Goal: Transaction & Acquisition: Purchase product/service

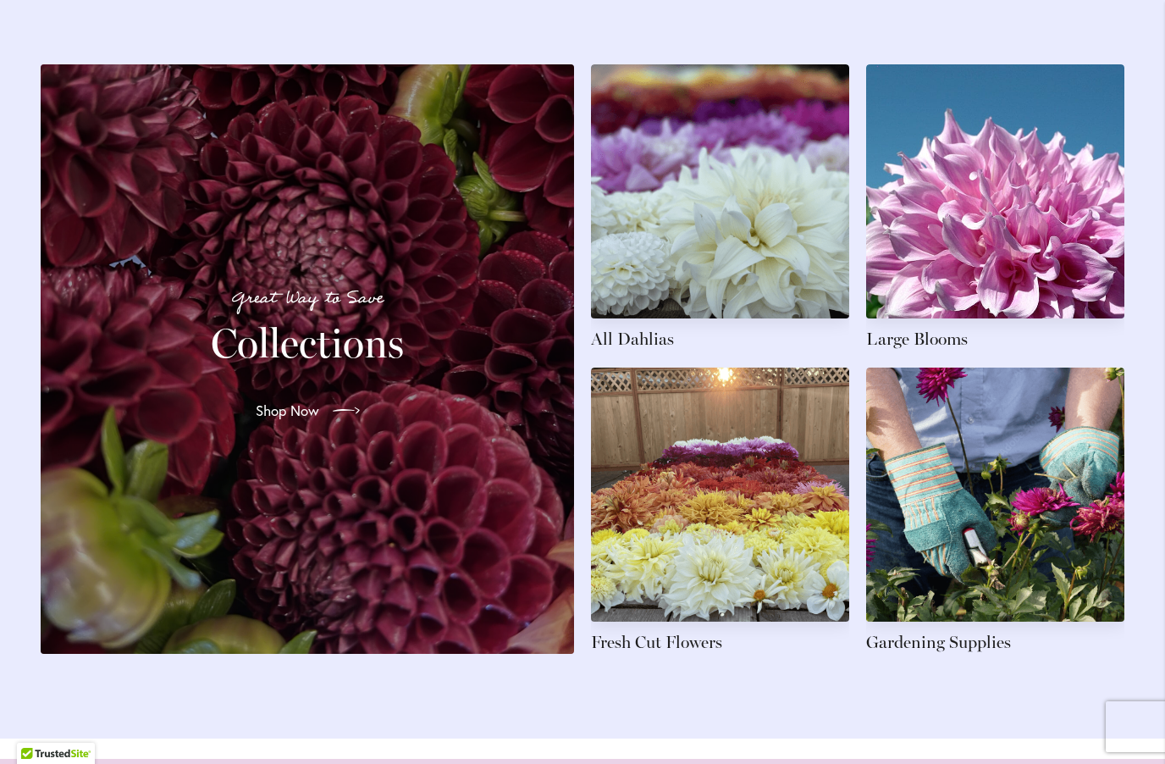
scroll to position [2437, 0]
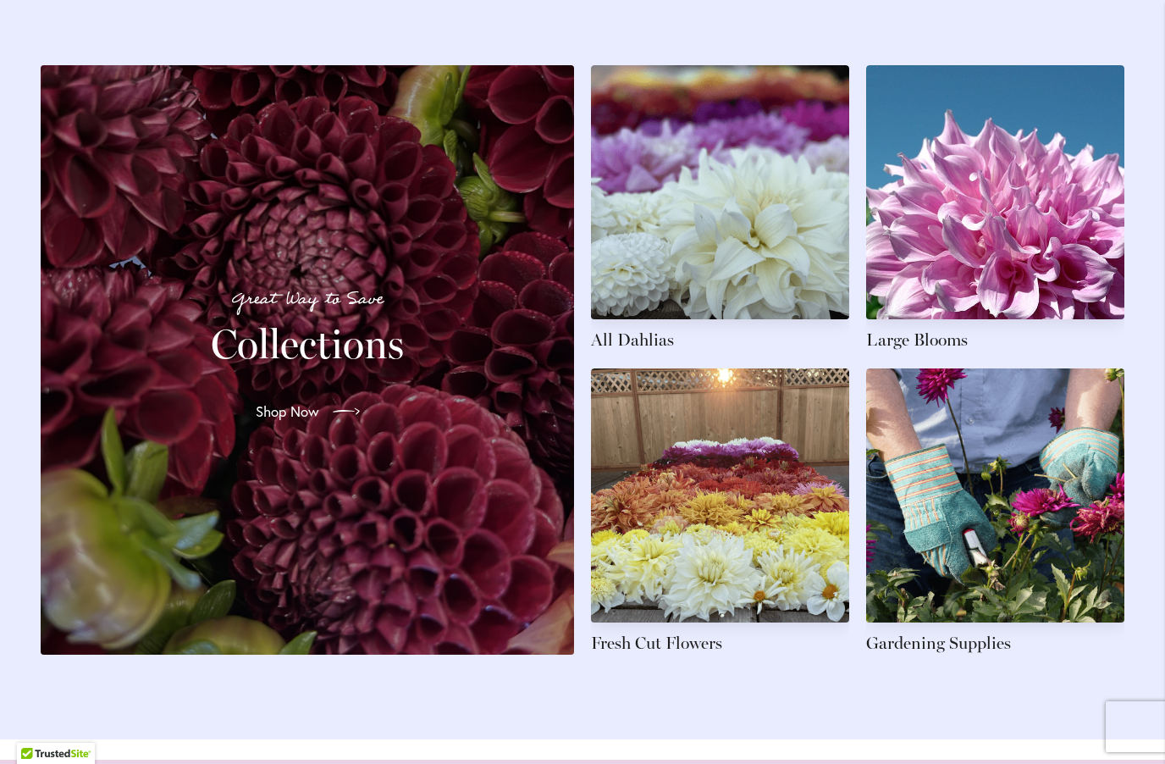
click at [804, 282] on link at bounding box center [720, 208] width 258 height 286
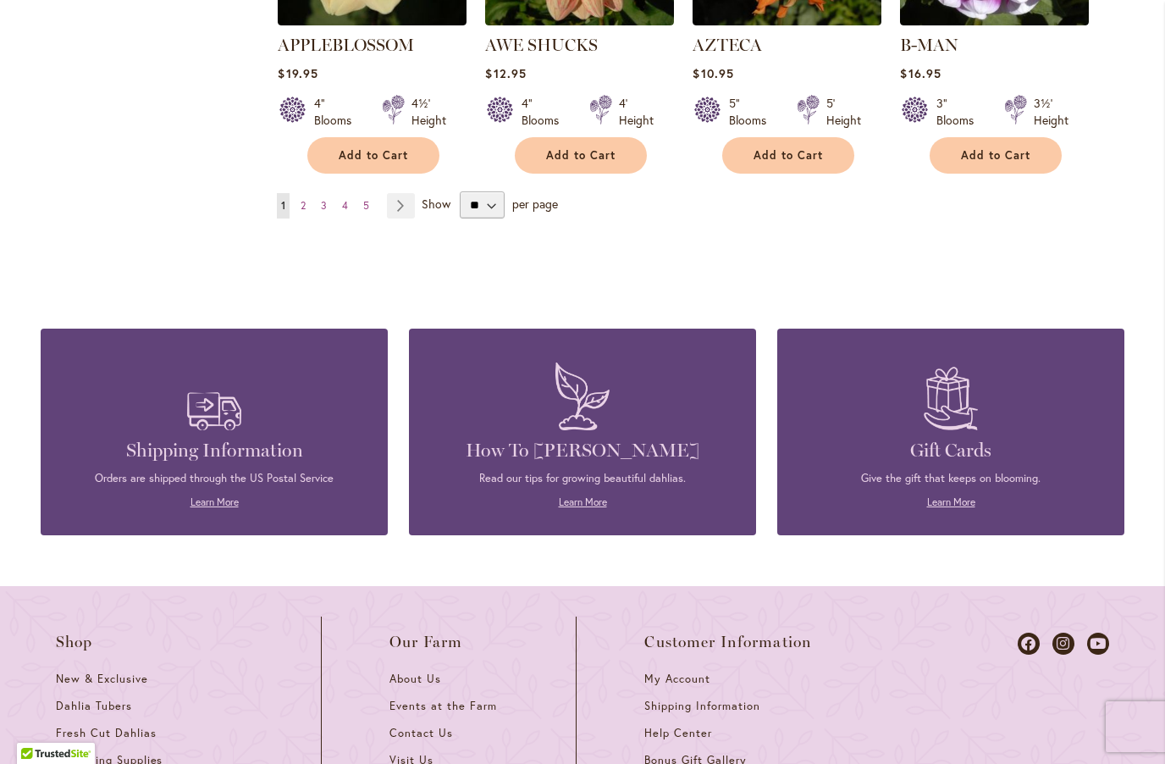
scroll to position [1676, 0]
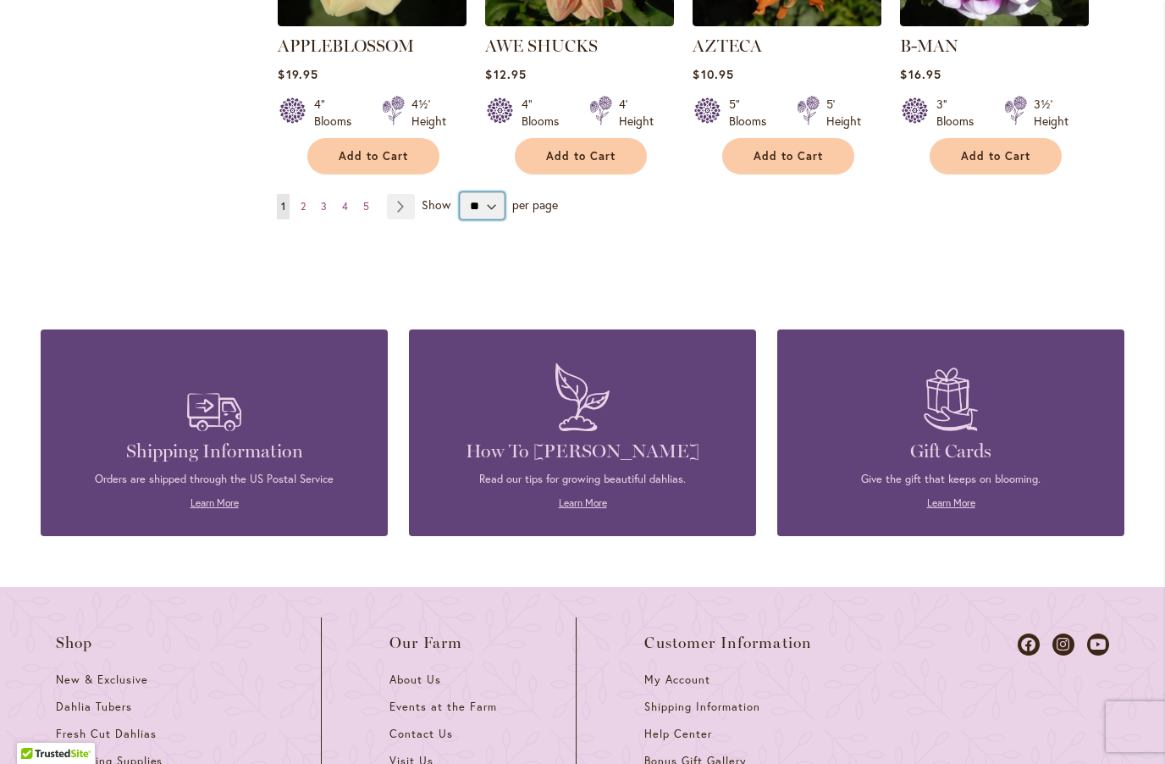
click at [487, 192] on select "** ** ** **" at bounding box center [482, 205] width 45 height 27
select select "**"
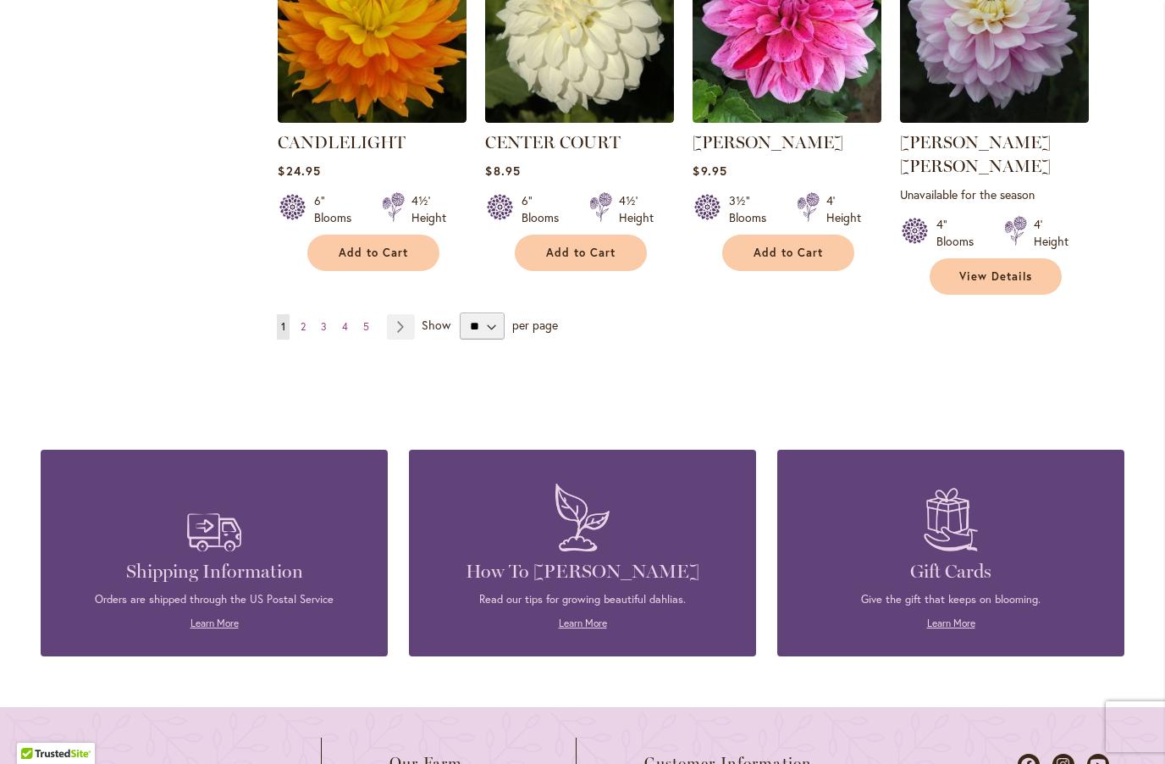
scroll to position [5882, 0]
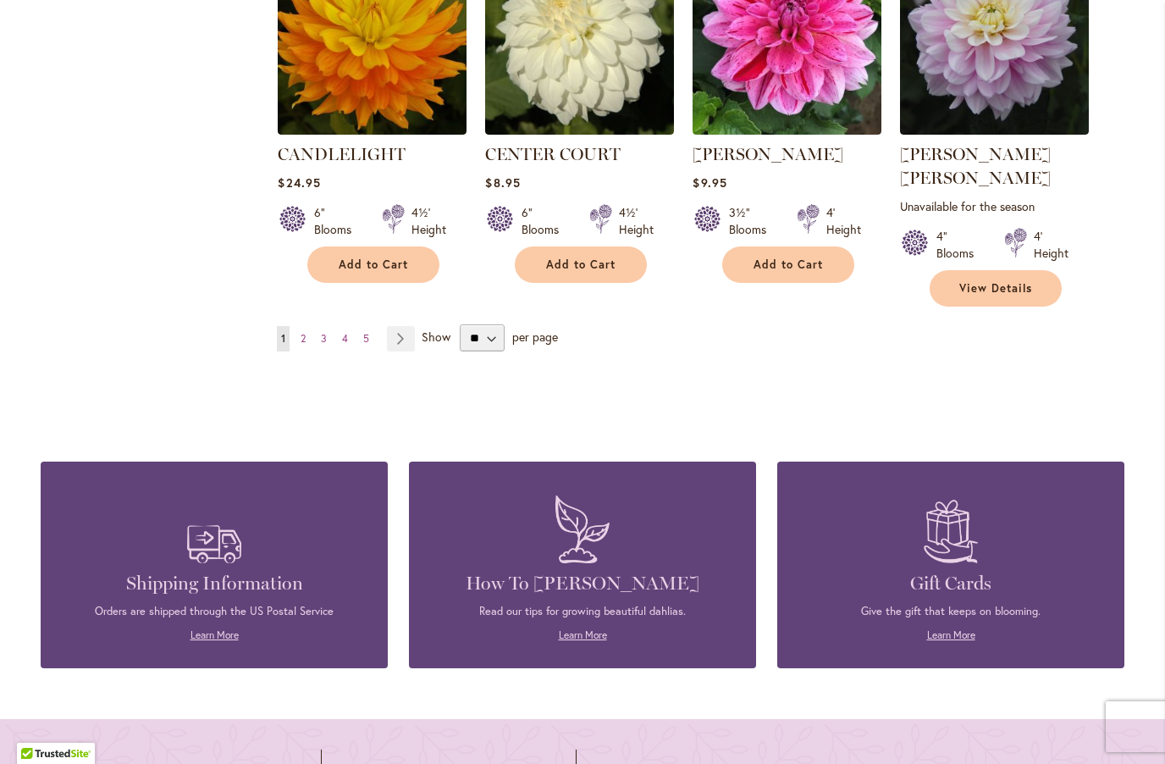
click at [537, 324] on div "Show ** ** ** ** per page" at bounding box center [490, 337] width 136 height 27
click at [401, 326] on link "Page Next" at bounding box center [401, 338] width 28 height 25
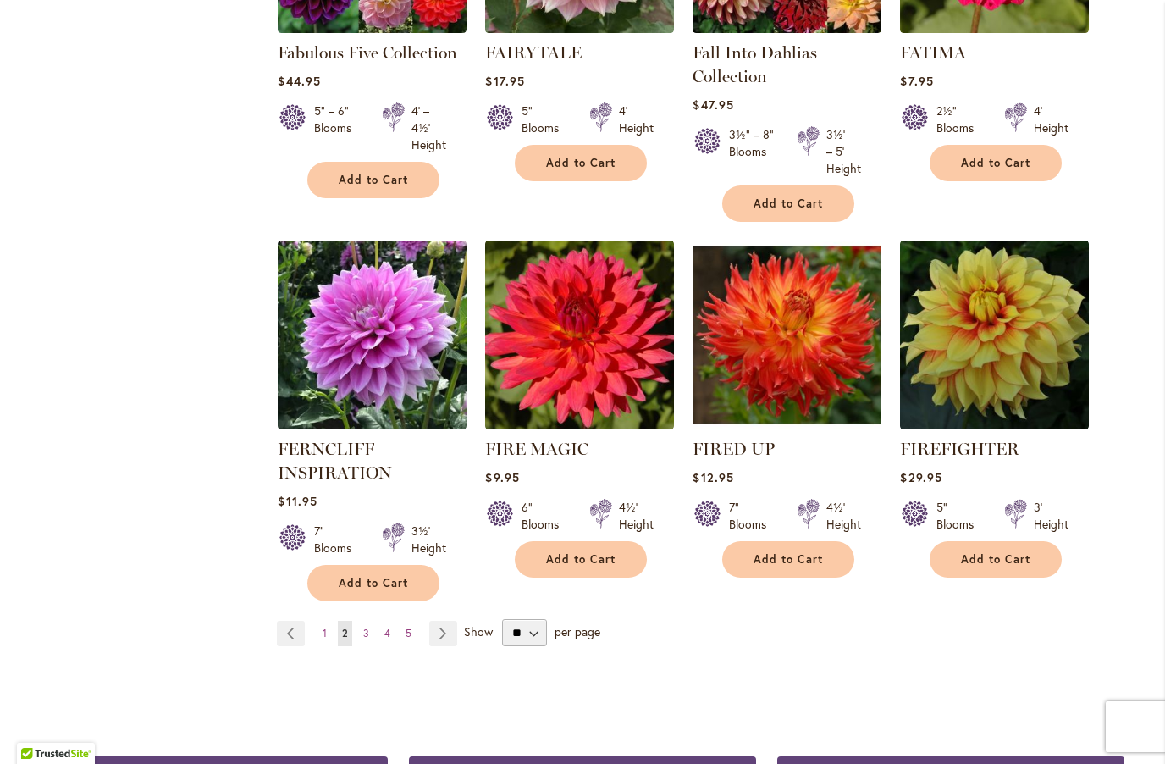
scroll to position [5742, 0]
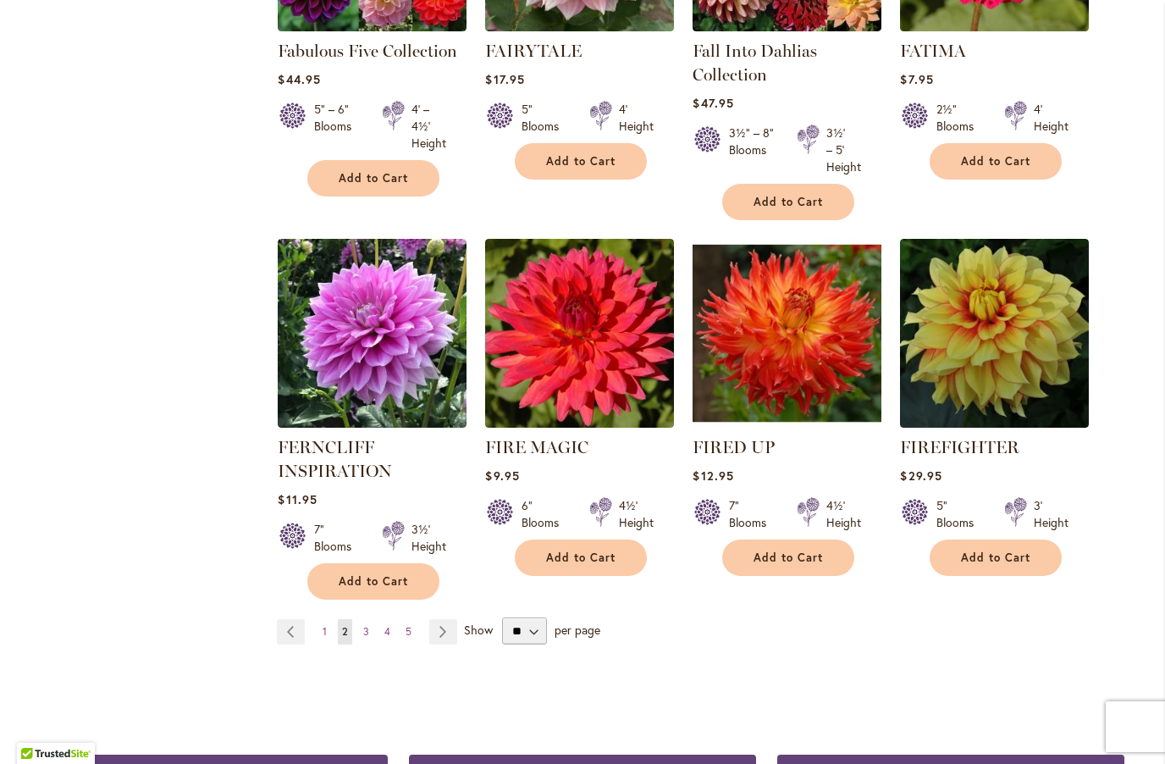
click at [450, 619] on link "Page Next" at bounding box center [443, 631] width 28 height 25
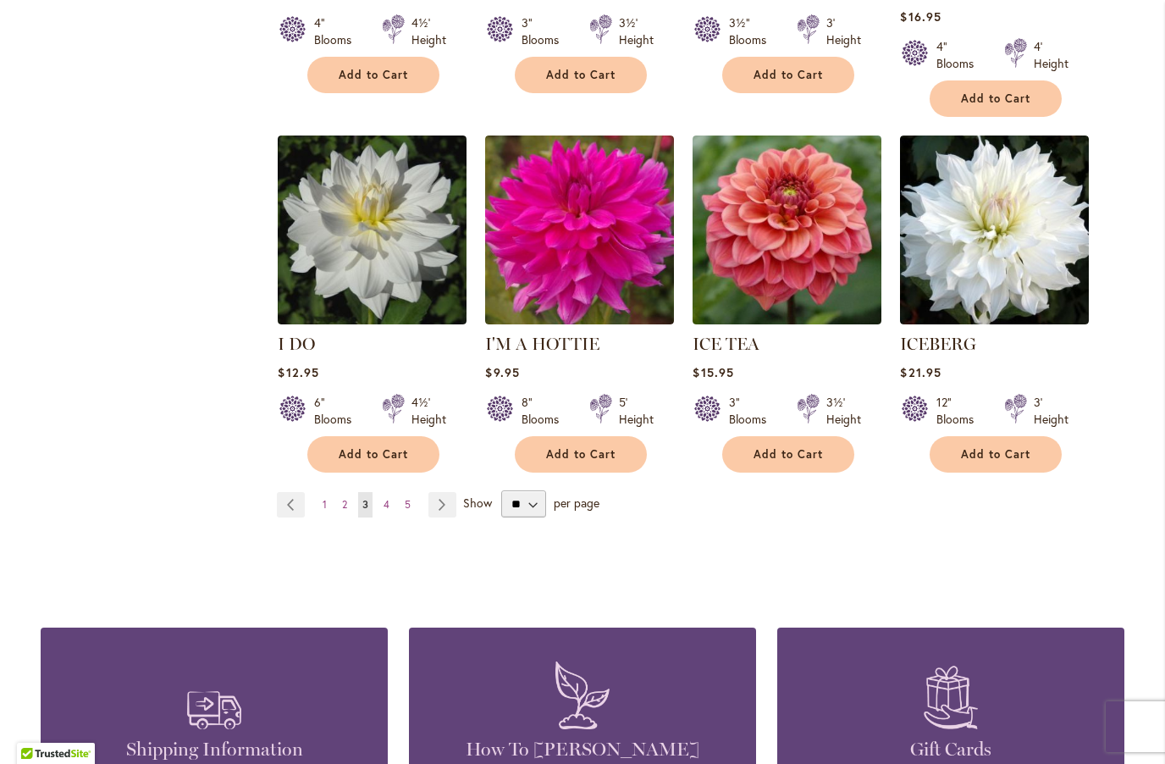
scroll to position [5866, 0]
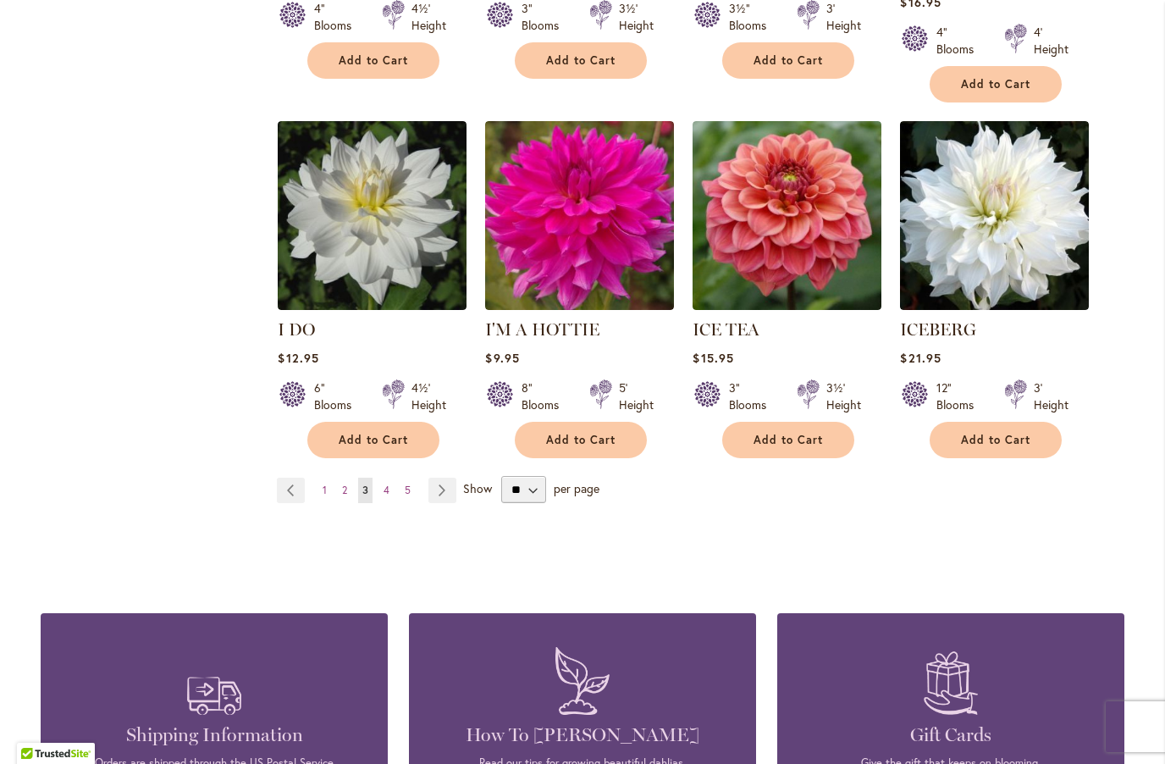
click at [390, 484] on span "4" at bounding box center [387, 490] width 6 height 13
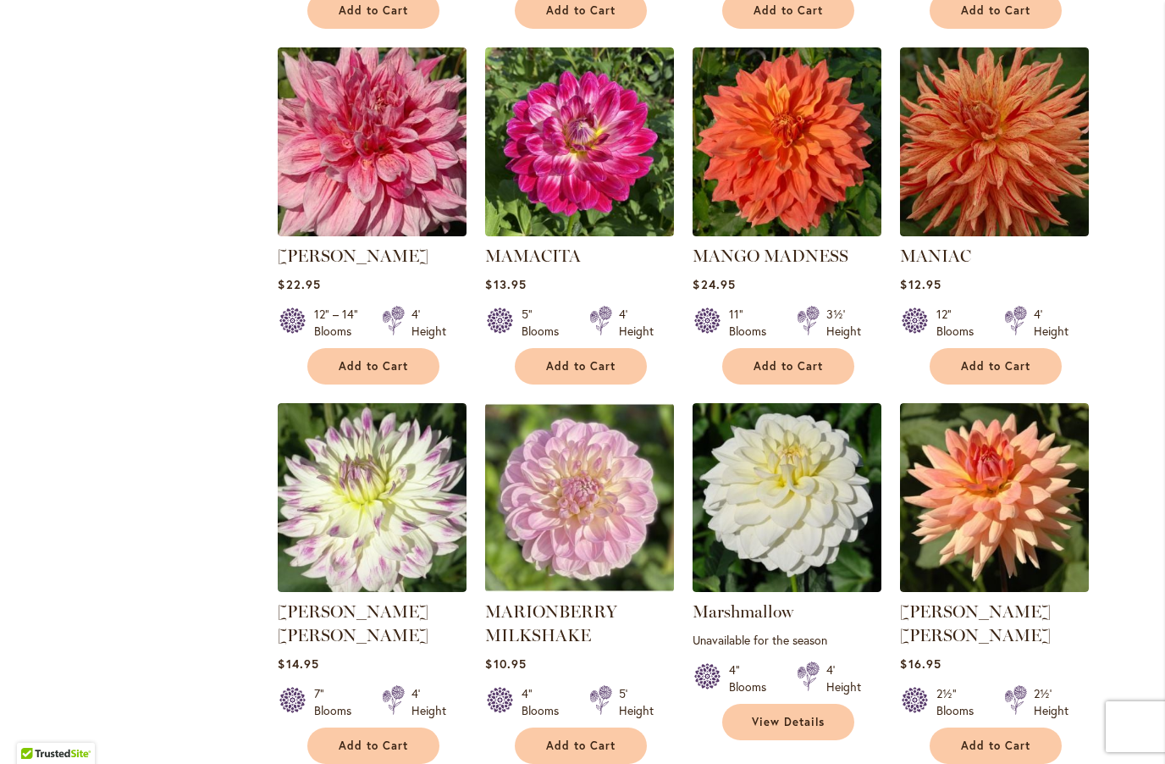
scroll to position [5686, 0]
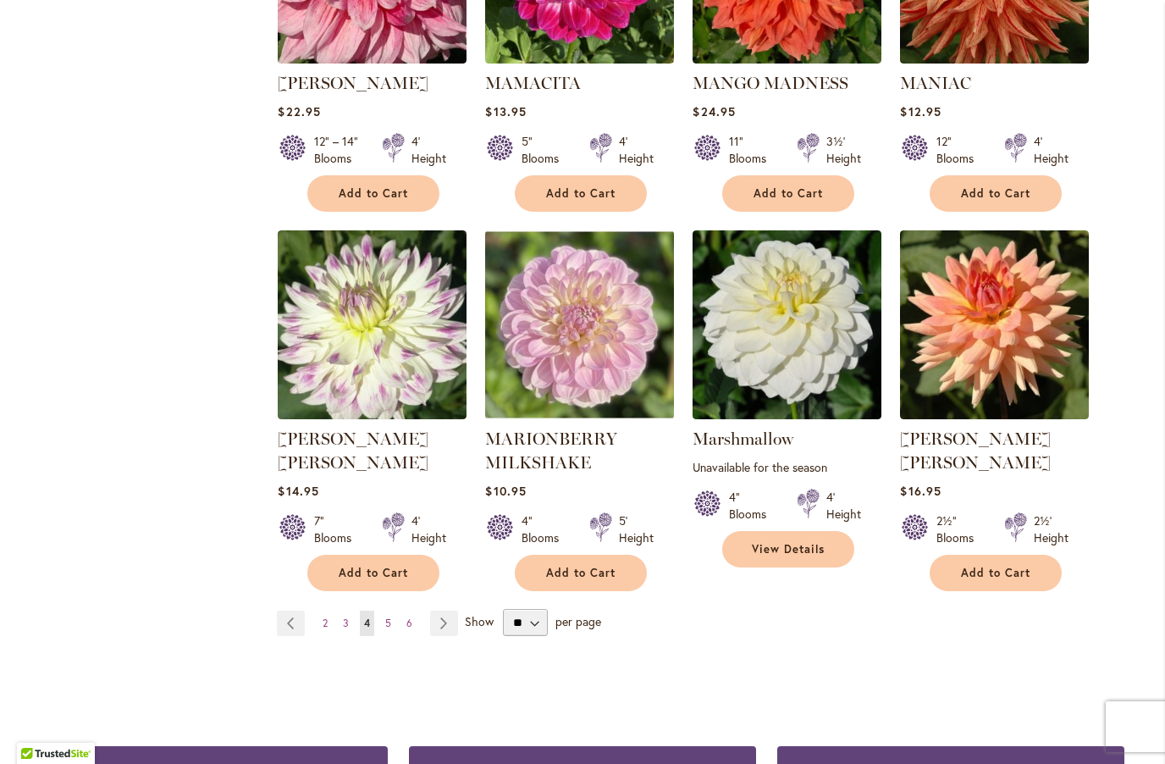
click at [453, 611] on link "Page Next" at bounding box center [444, 623] width 28 height 25
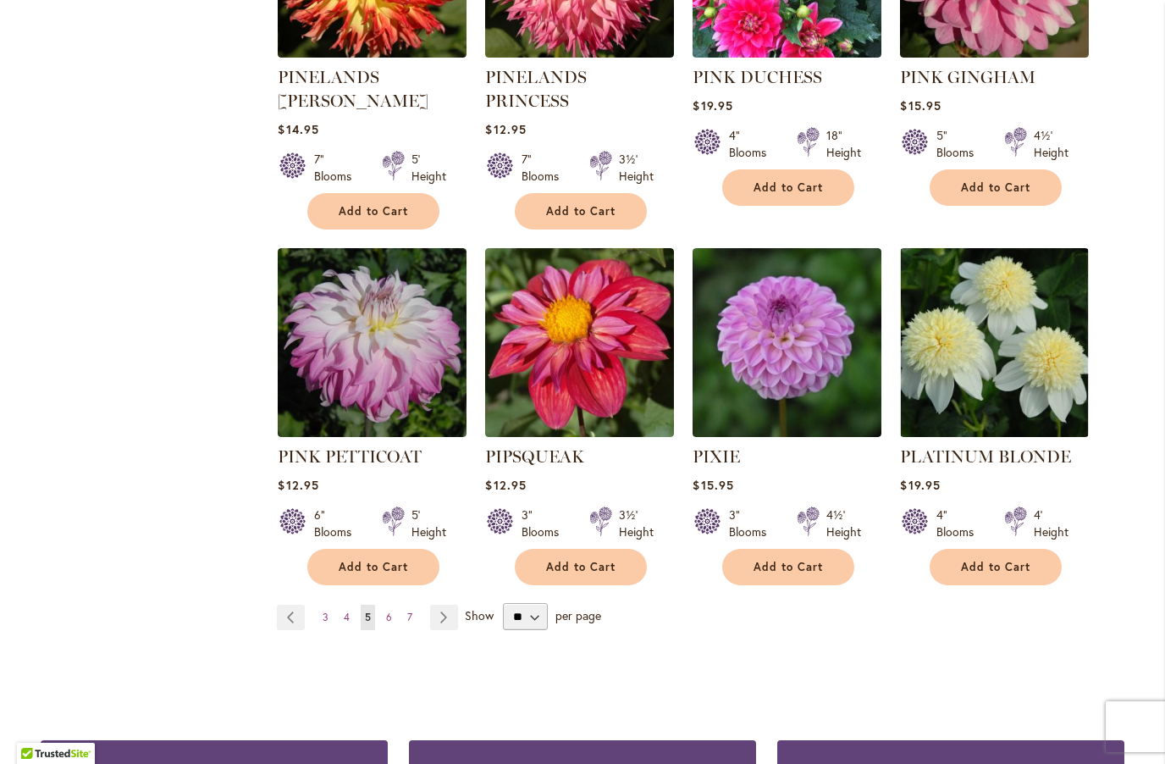
scroll to position [5677, 0]
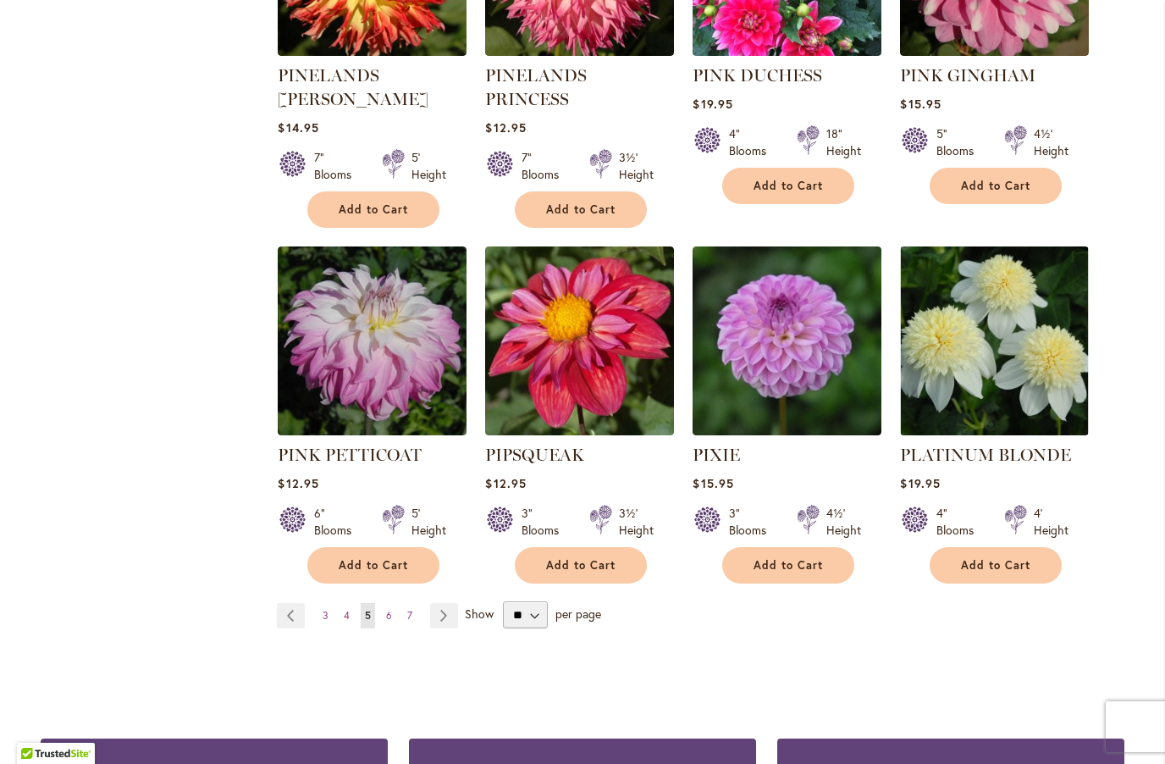
click at [455, 603] on link "Page Next" at bounding box center [444, 615] width 28 height 25
click at [452, 603] on link "Page Next" at bounding box center [444, 615] width 28 height 25
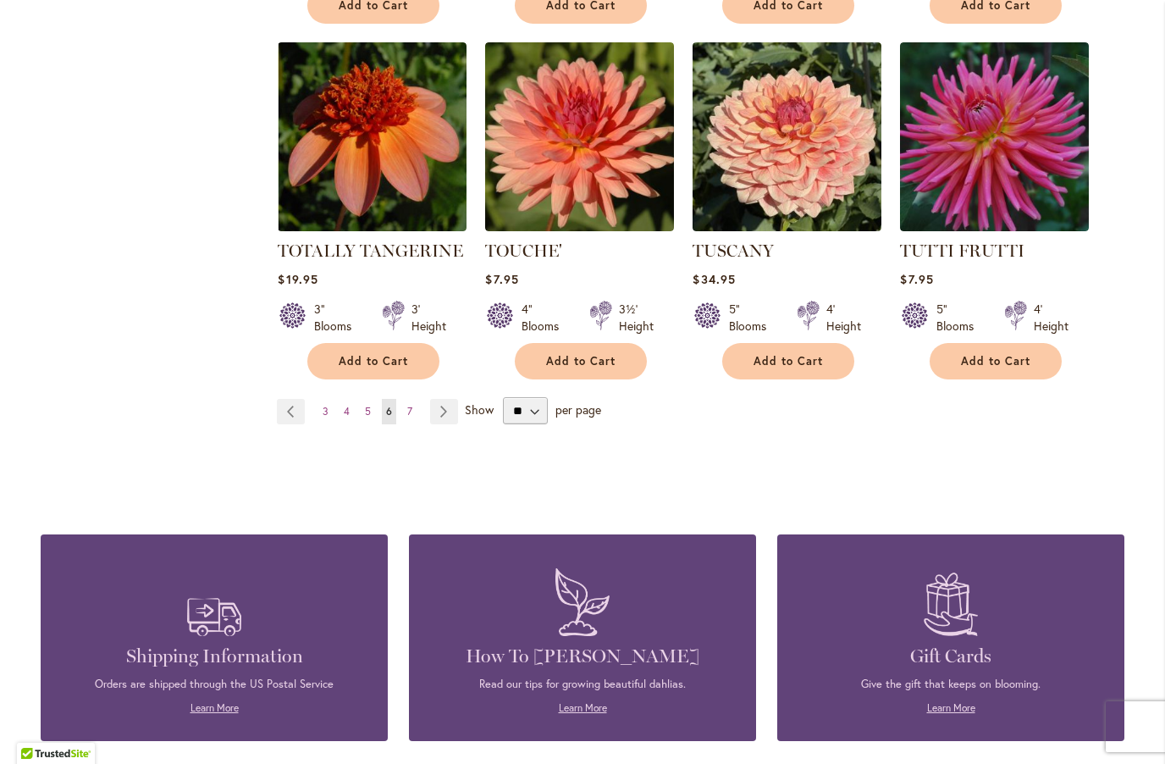
scroll to position [5806, 0]
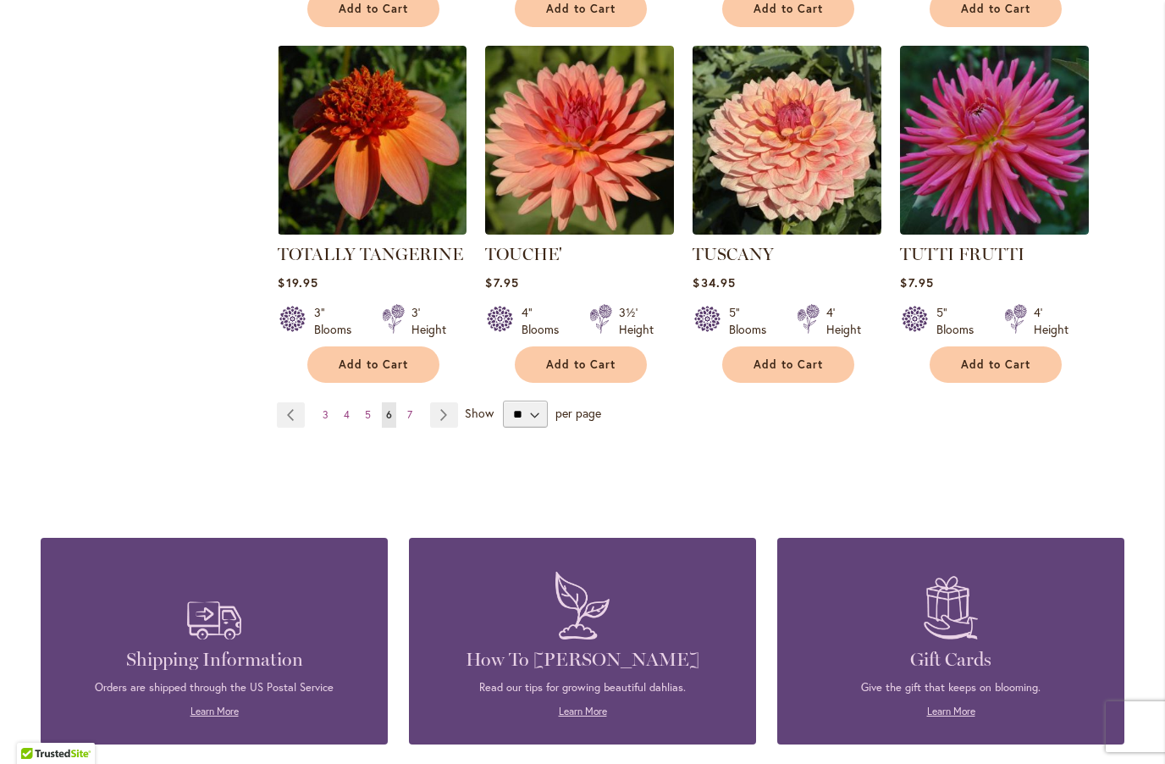
click at [456, 402] on link "Page Next" at bounding box center [444, 414] width 28 height 25
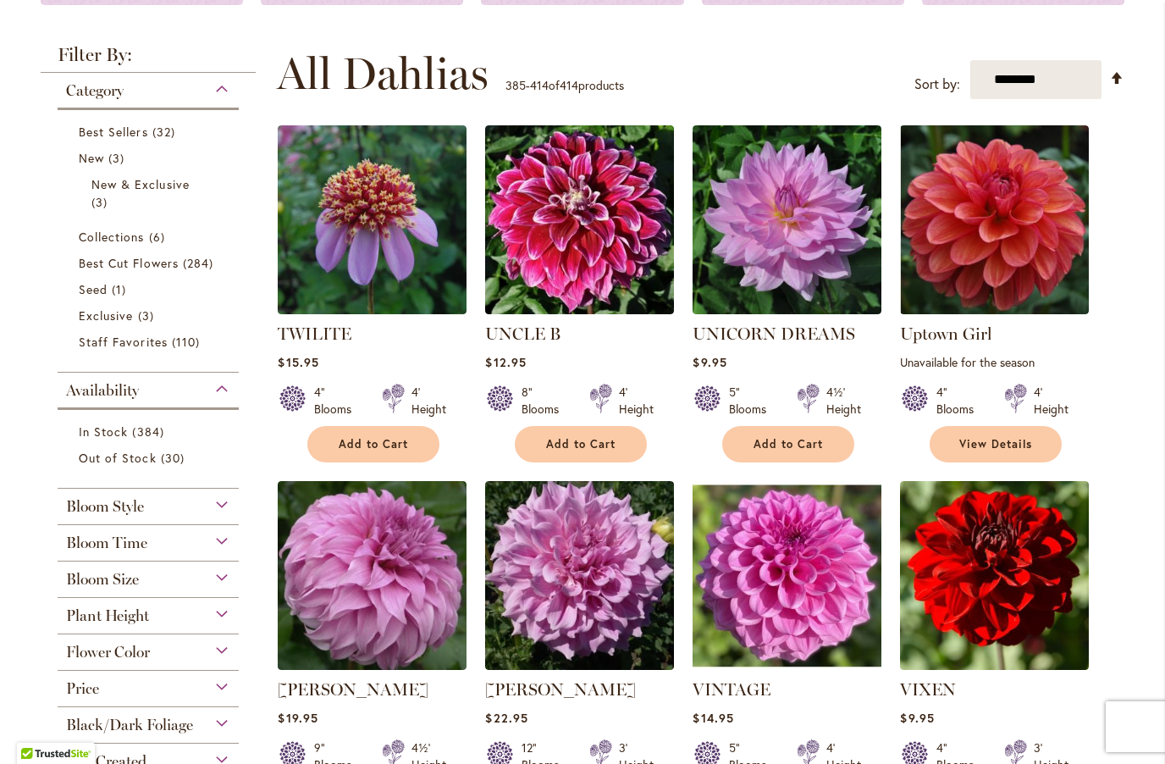
scroll to position [296, 0]
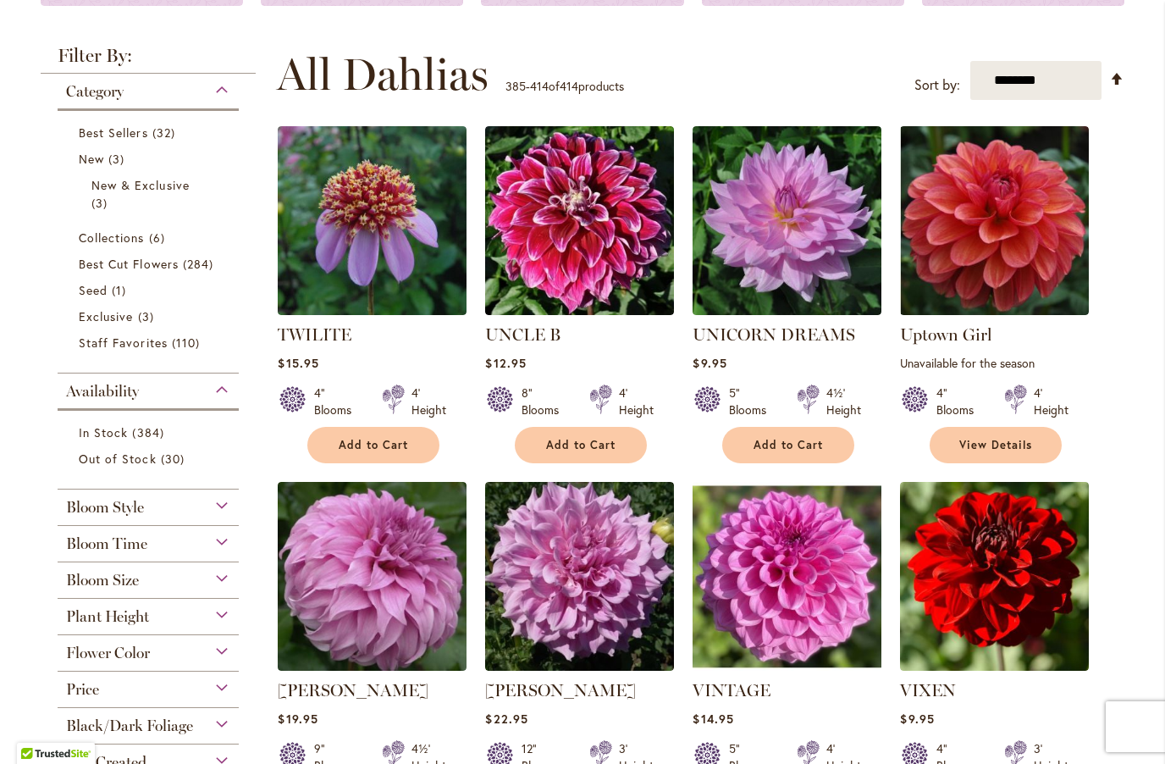
click at [855, 270] on img at bounding box center [787, 220] width 189 height 189
